Goal: Information Seeking & Learning: Learn about a topic

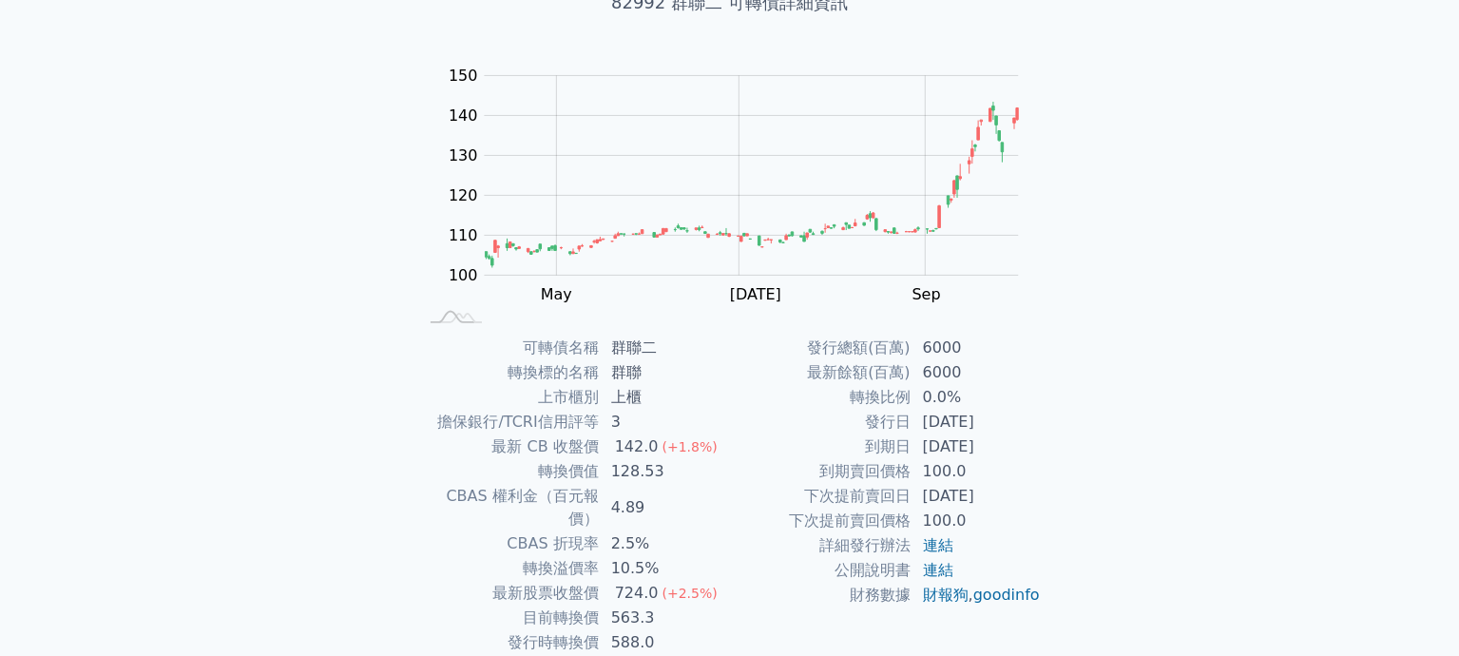
scroll to position [211, 0]
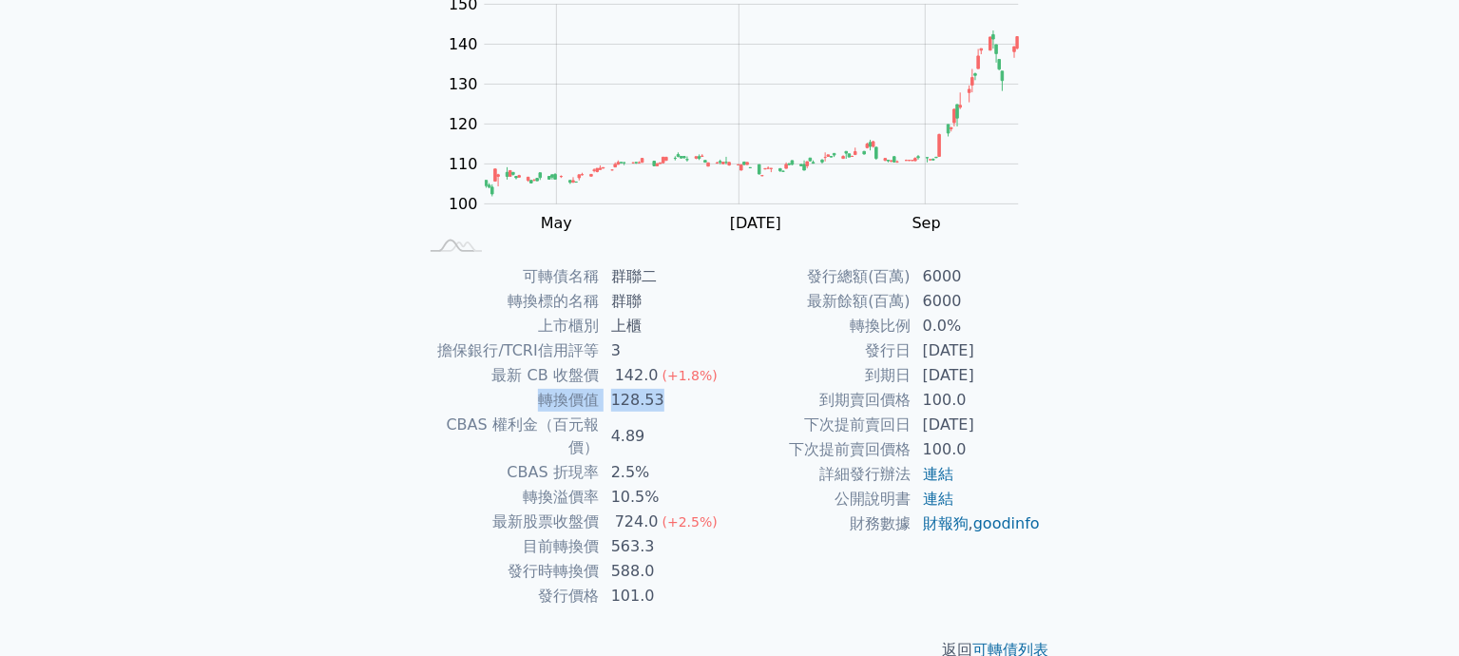
drag, startPoint x: 541, startPoint y: 396, endPoint x: 670, endPoint y: 397, distance: 129.3
click at [670, 397] on tr "轉換價值 128.53" at bounding box center [574, 400] width 312 height 25
click at [335, 372] on div "可轉債列表 財務數據 可轉債列表 財務數據 登入／註冊 登入／註冊 可轉債列表 › 82992 群聯二 82992 群聯二 可轉債詳細資訊 Zoom Out …" at bounding box center [729, 240] width 1459 height 903
drag, startPoint x: 496, startPoint y: 376, endPoint x: 698, endPoint y: 370, distance: 201.6
click at [698, 370] on tr "最新 CB 收盤價 142.0 (+1.8%)" at bounding box center [574, 375] width 312 height 25
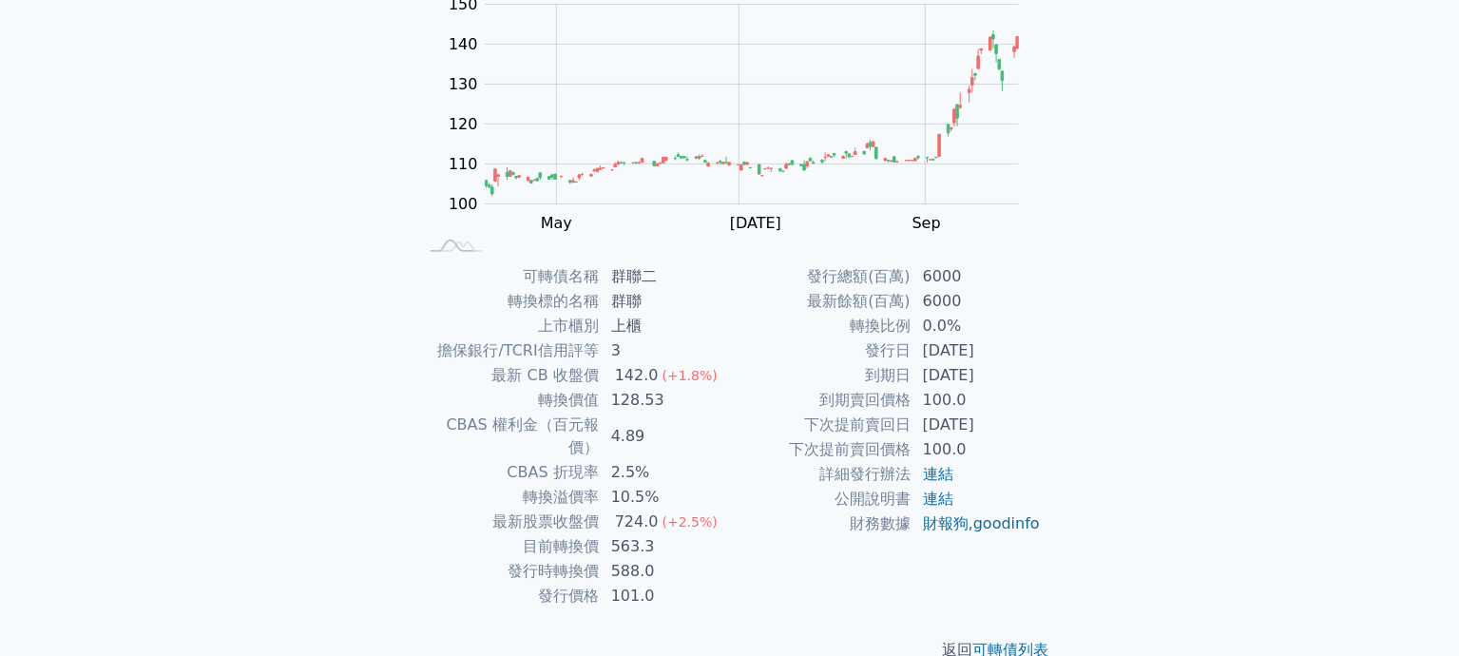
click at [664, 403] on td "128.53" at bounding box center [665, 400] width 130 height 25
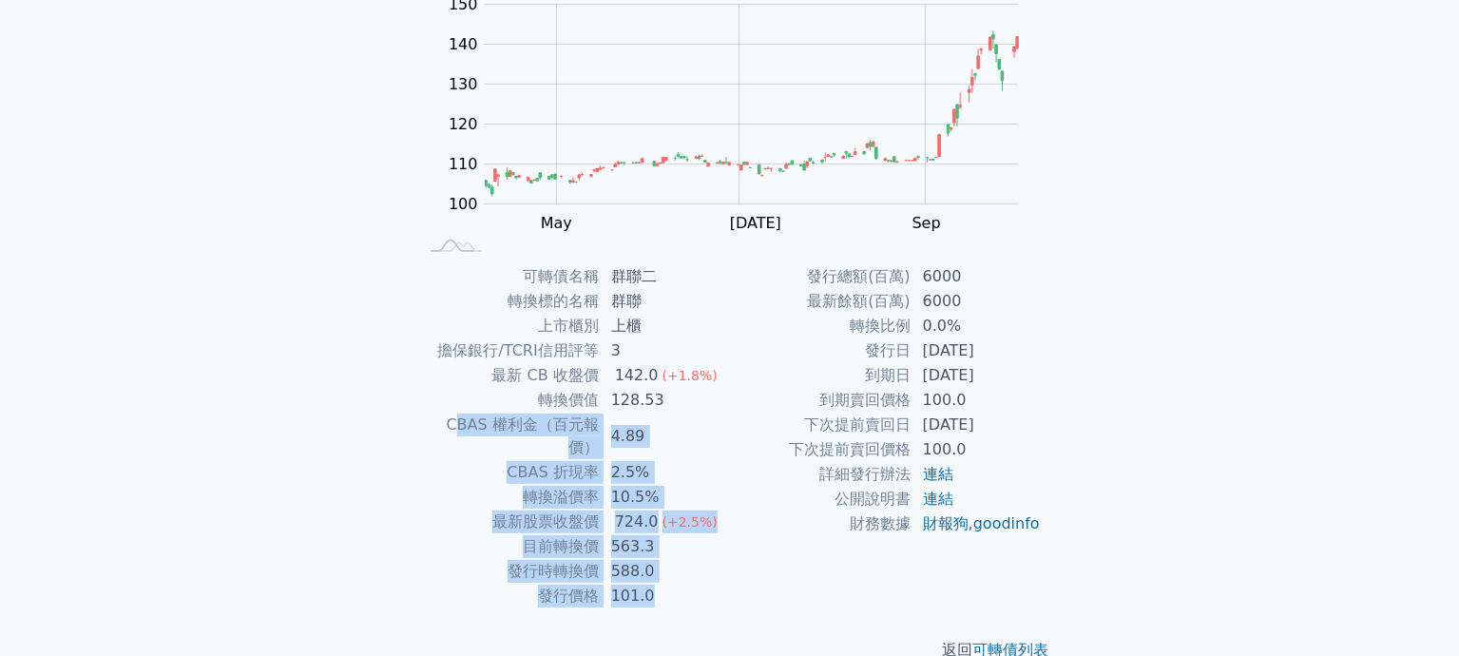
drag, startPoint x: 431, startPoint y: 420, endPoint x: 683, endPoint y: 579, distance: 297.7
click at [683, 579] on tbody "可轉債名稱 群聯二 轉換標的名稱 群聯 上市櫃別 上櫃 擔保銀行/TCRI信用評等 3 最新 CB 收盤價 142.0 (+1.8%) 轉換價值 128.53…" at bounding box center [574, 436] width 312 height 344
click at [720, 584] on td "101.0" at bounding box center [665, 596] width 130 height 25
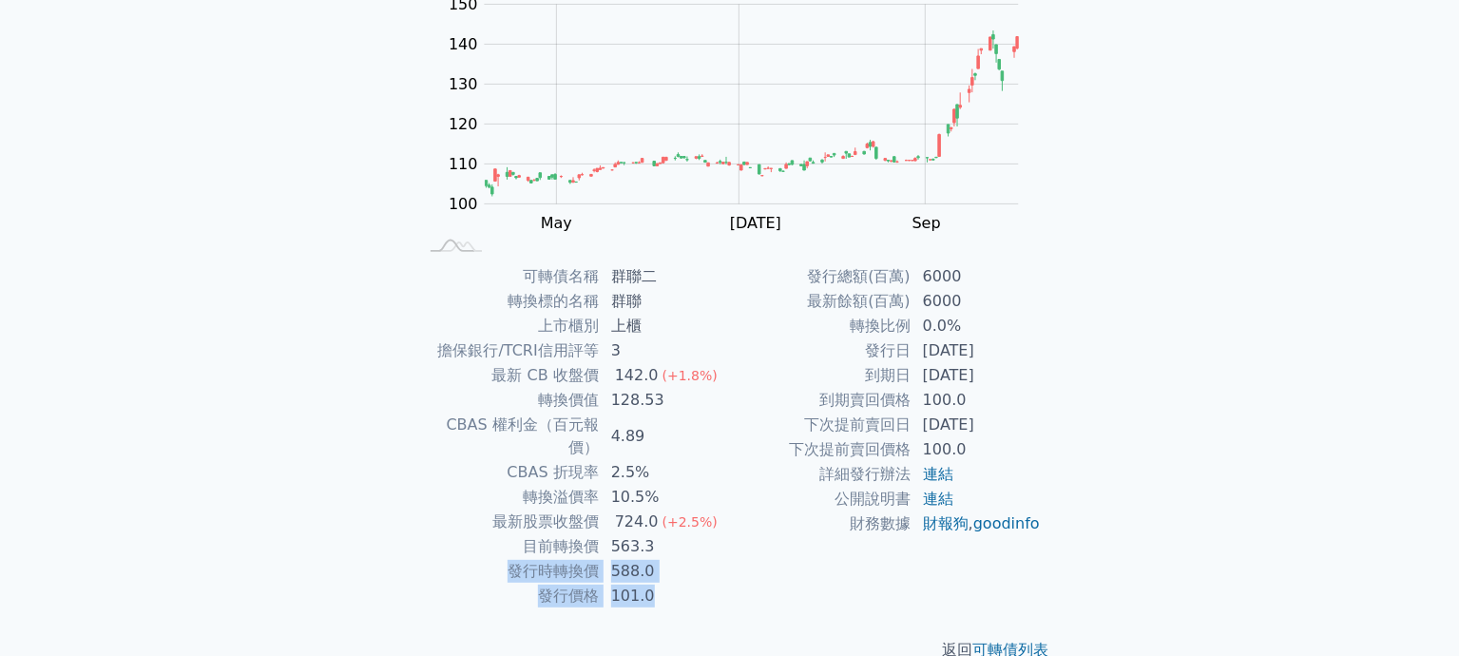
drag, startPoint x: 507, startPoint y: 545, endPoint x: 645, endPoint y: 562, distance: 138.9
click at [645, 562] on tbody "可轉債名稱 群聯二 轉換標的名稱 群聯 上市櫃別 上櫃 擔保銀行/TCRI信用評等 3 最新 CB 收盤價 142.0 (+1.8%) 轉換價值 128.53…" at bounding box center [574, 436] width 312 height 344
click at [681, 584] on td "101.0" at bounding box center [665, 596] width 130 height 25
